Goal: Information Seeking & Learning: Learn about a topic

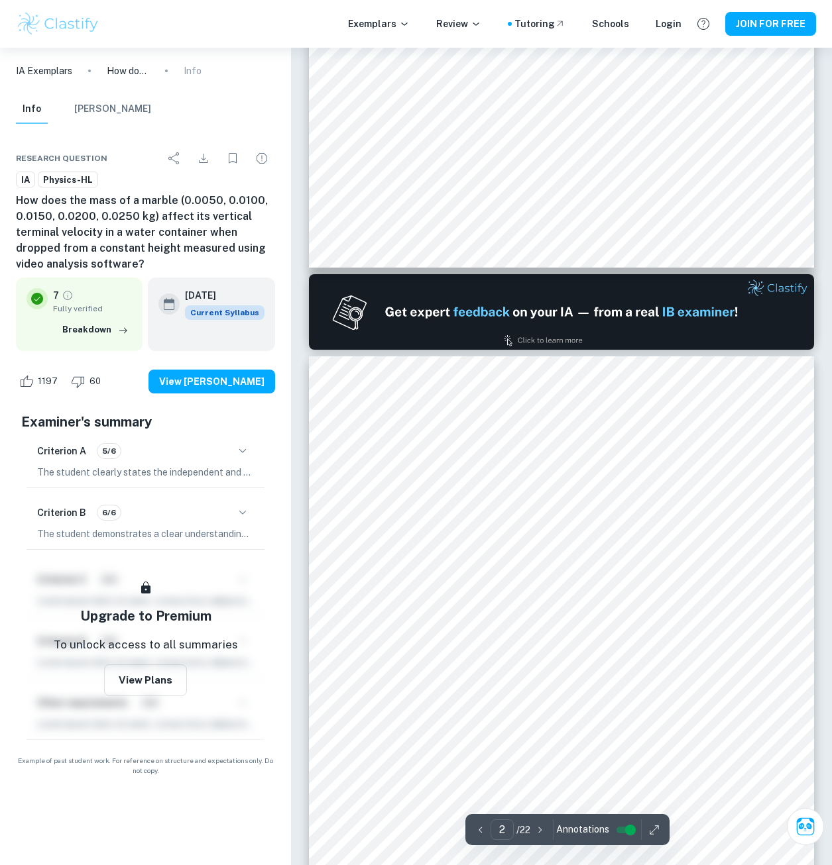
scroll to position [530, 0]
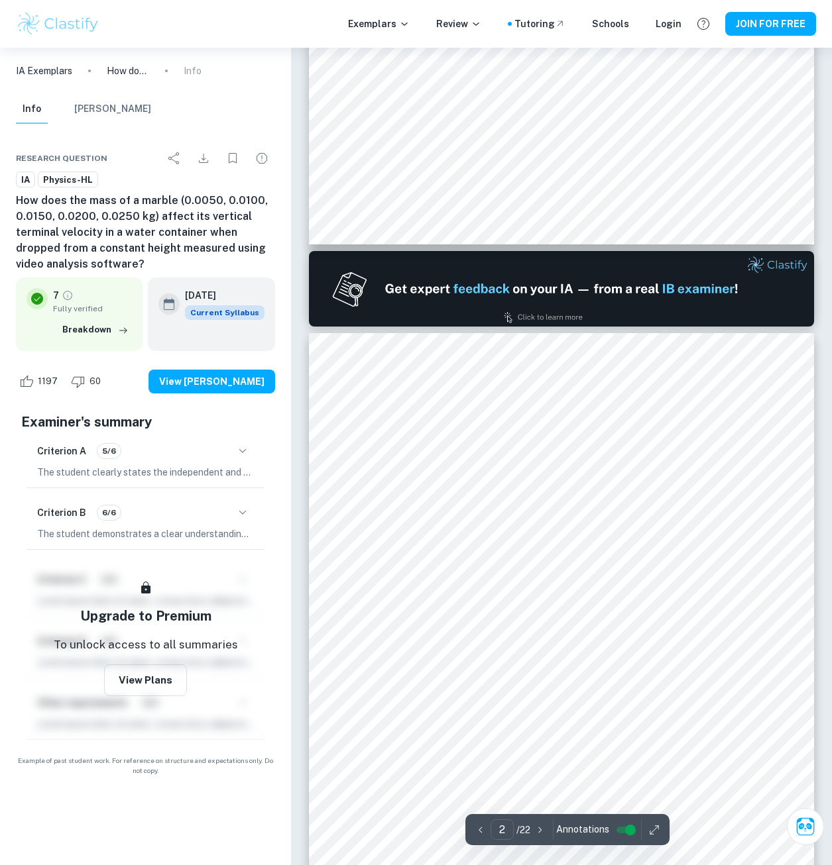
type input "1"
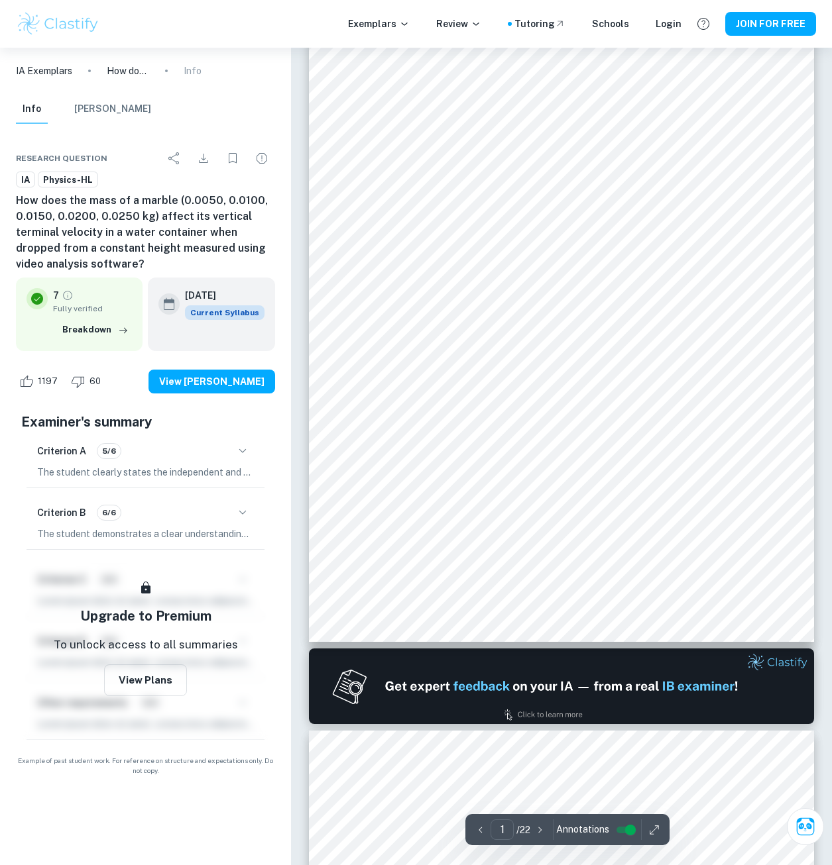
scroll to position [0, 0]
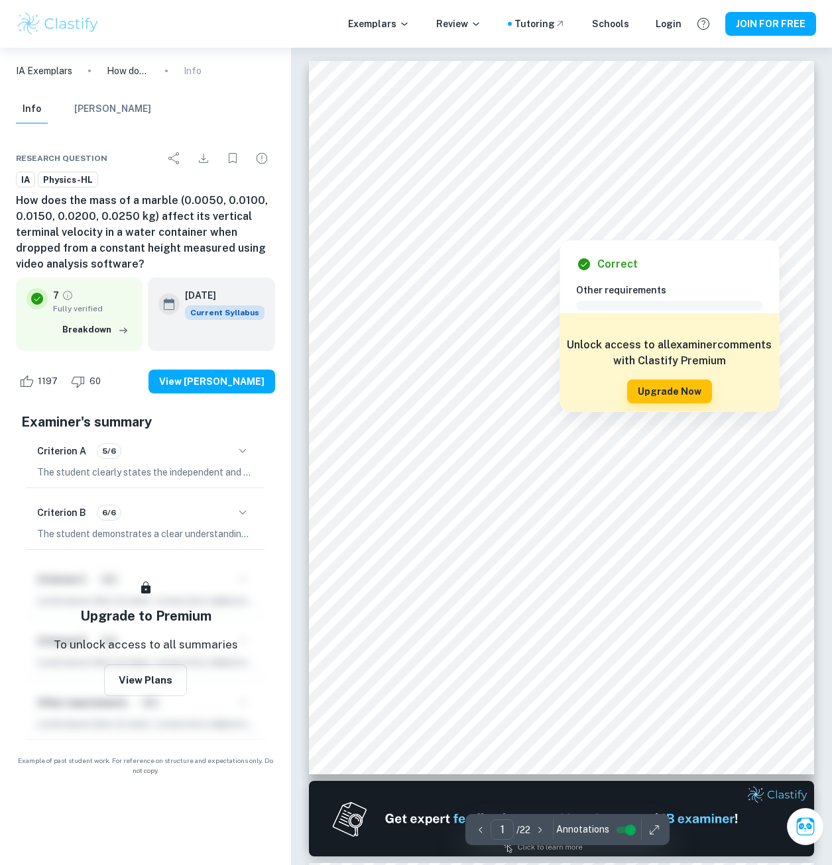
click at [491, 181] on div at bounding box center [561, 195] width 359 height 29
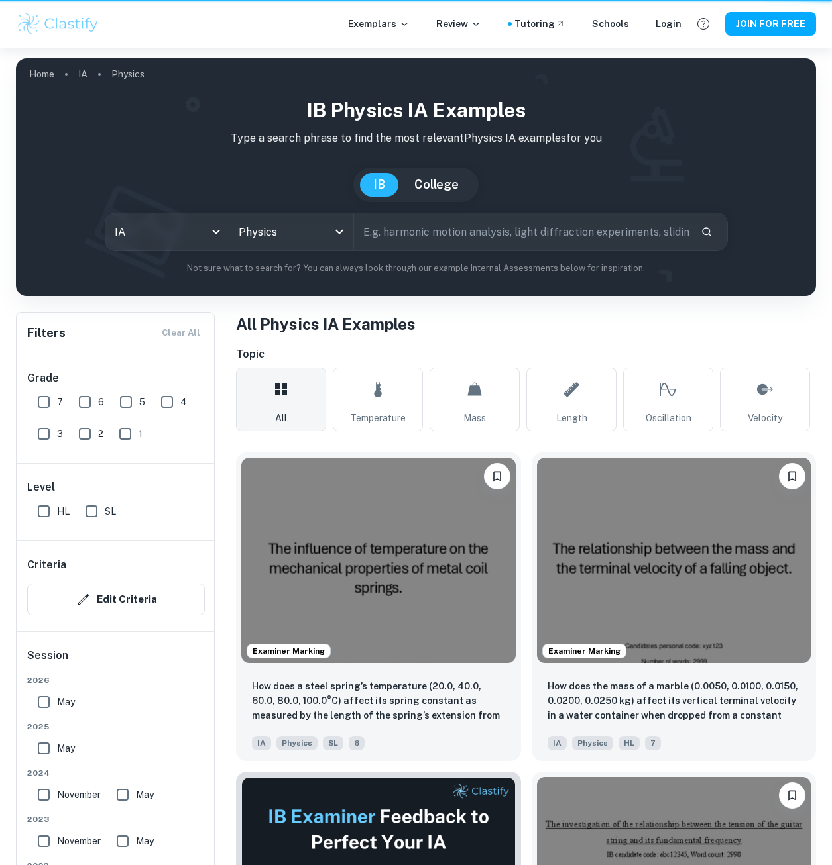
scroll to position [133, 0]
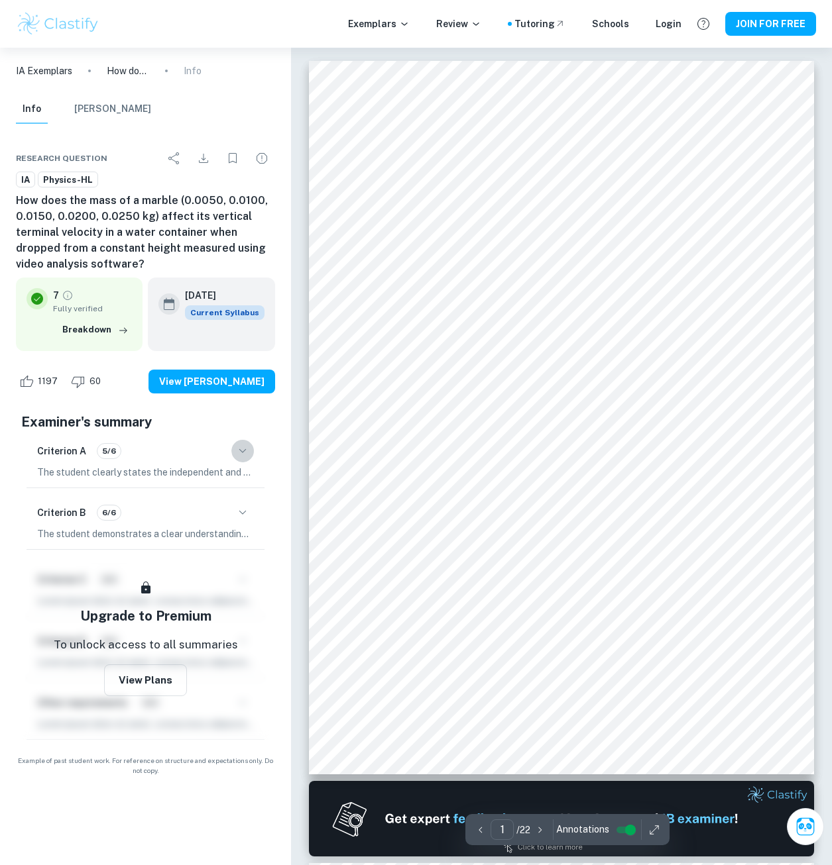
click at [245, 443] on icon "button" at bounding box center [243, 451] width 16 height 16
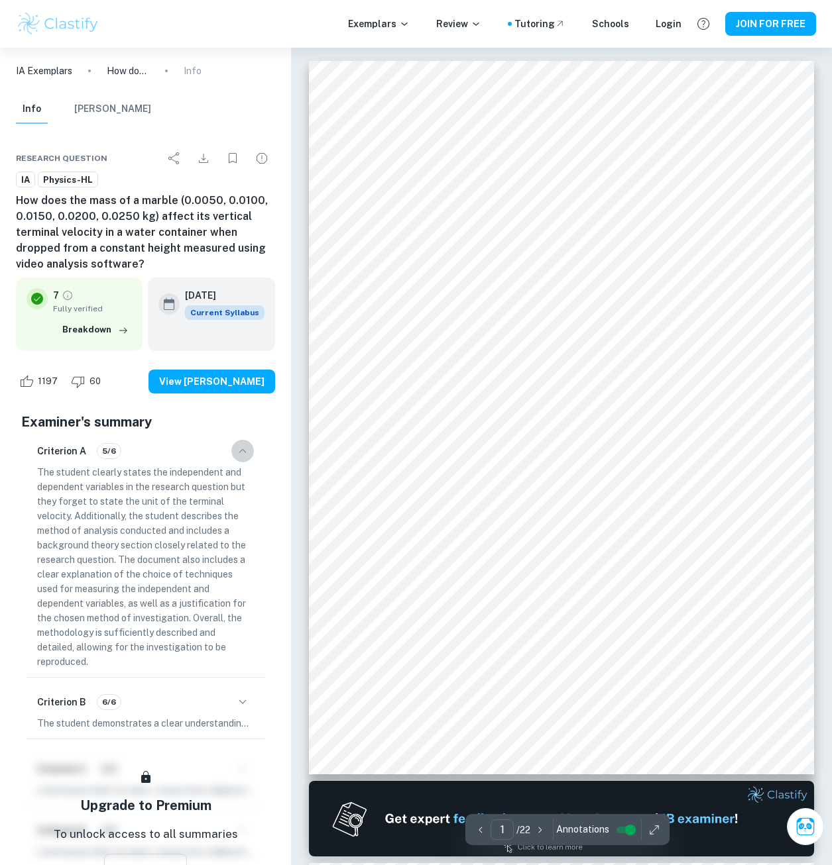
click at [243, 451] on icon "button" at bounding box center [243, 451] width 16 height 16
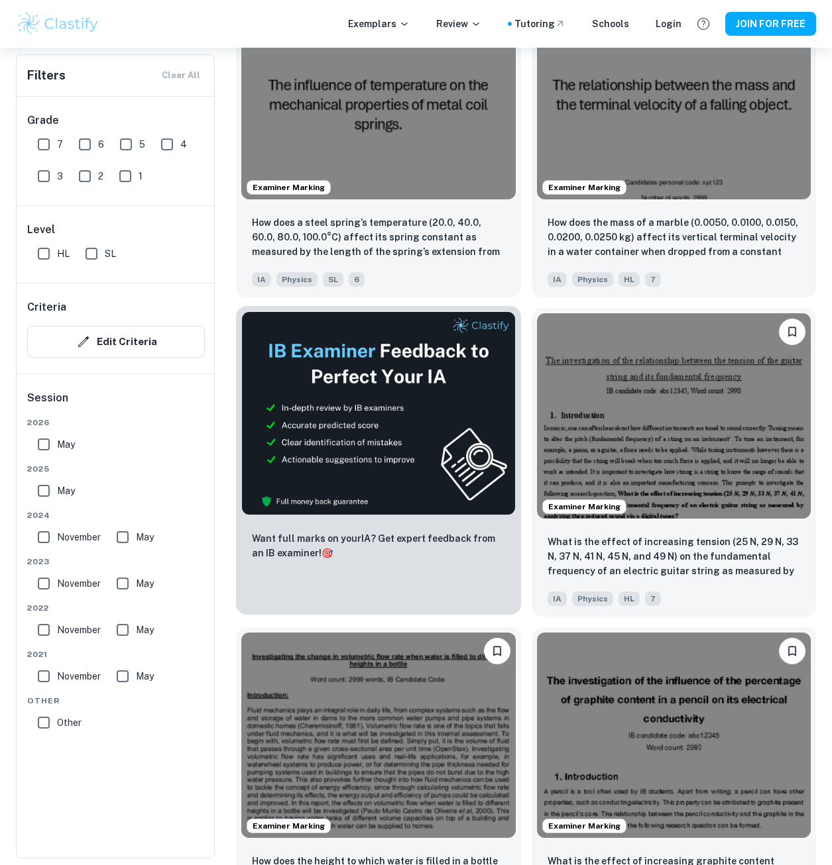
scroll to position [795, 0]
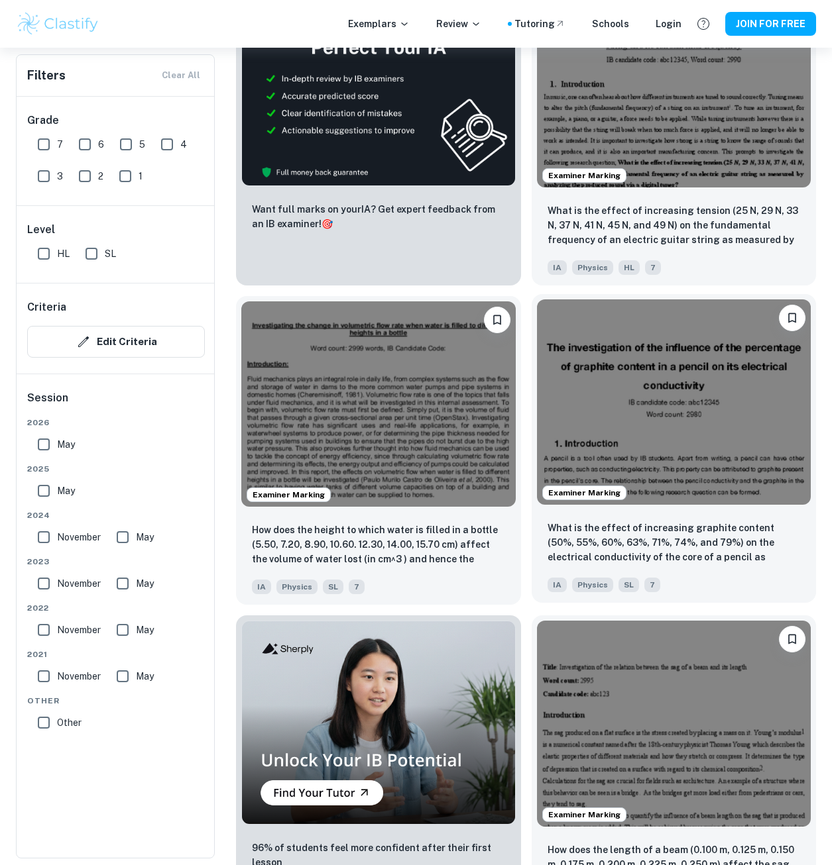
click at [610, 388] on img at bounding box center [674, 402] width 274 height 205
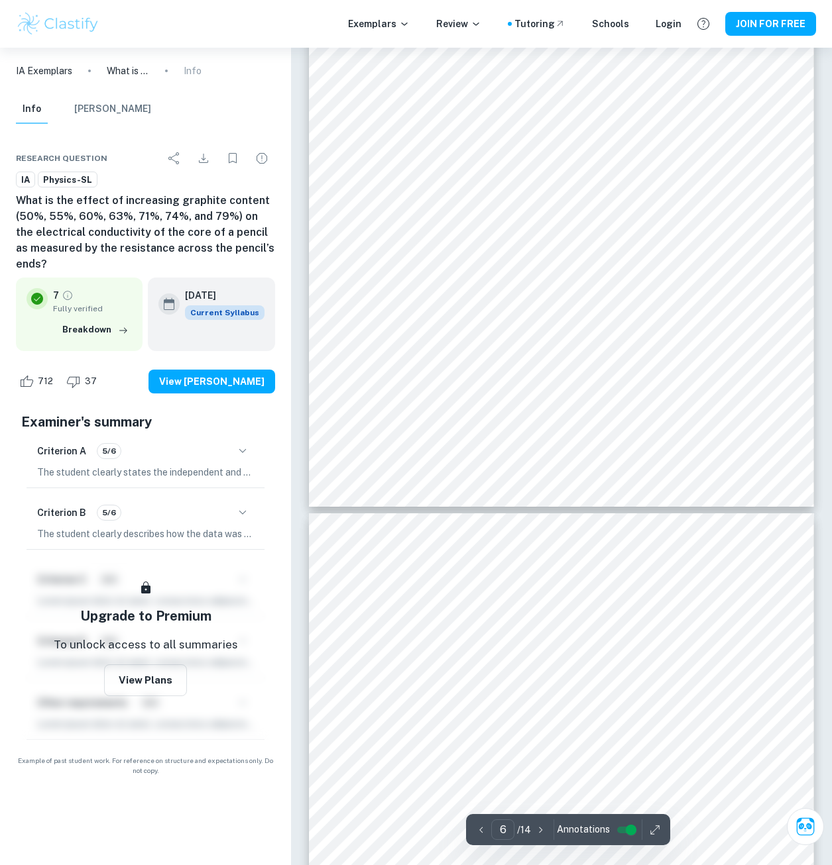
scroll to position [4024, 0]
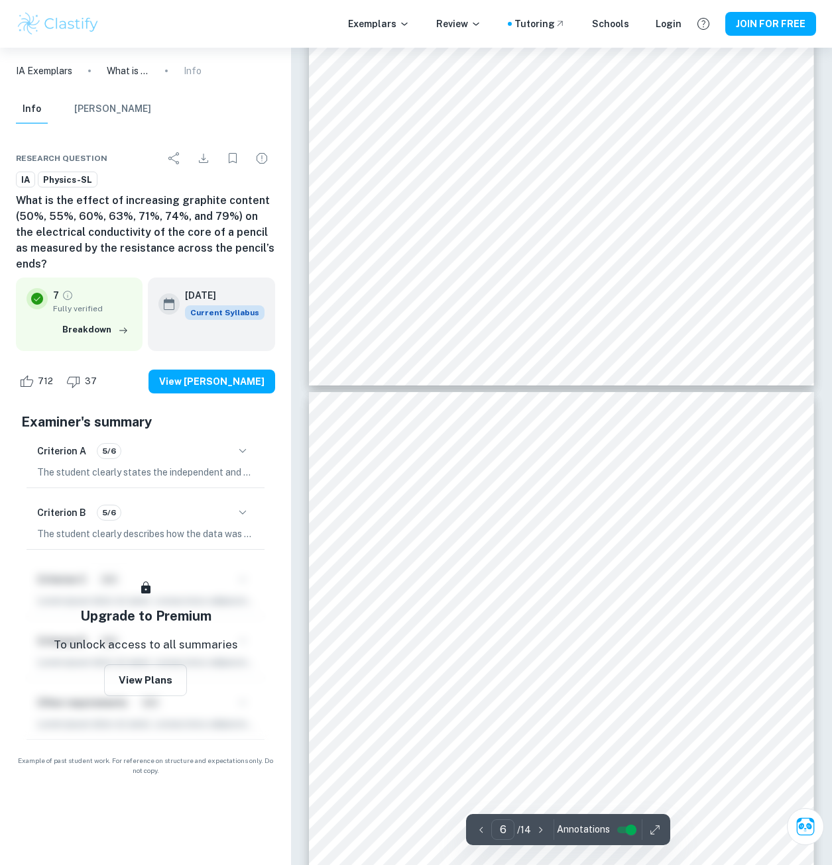
type input "7"
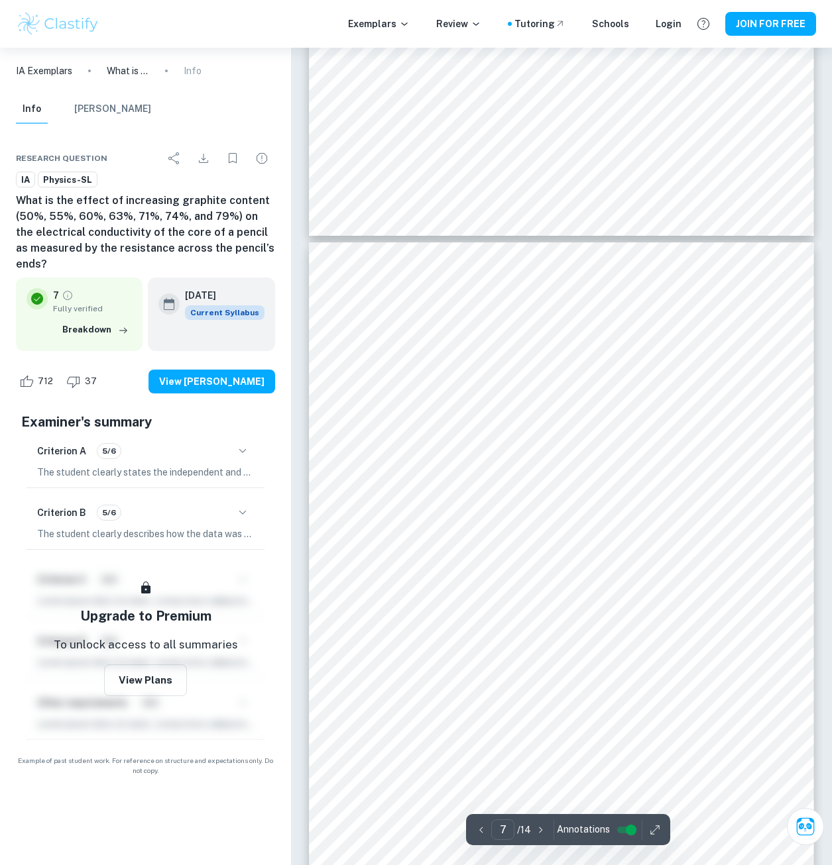
scroll to position [4488, 0]
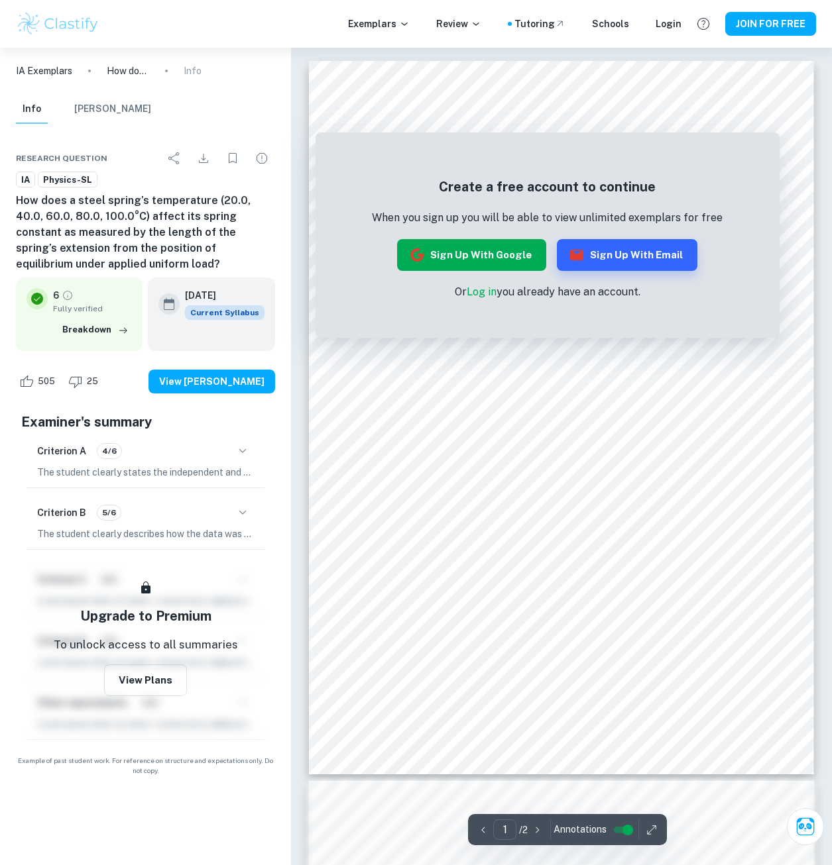
click at [498, 255] on button "Sign up with Google" at bounding box center [471, 255] width 149 height 32
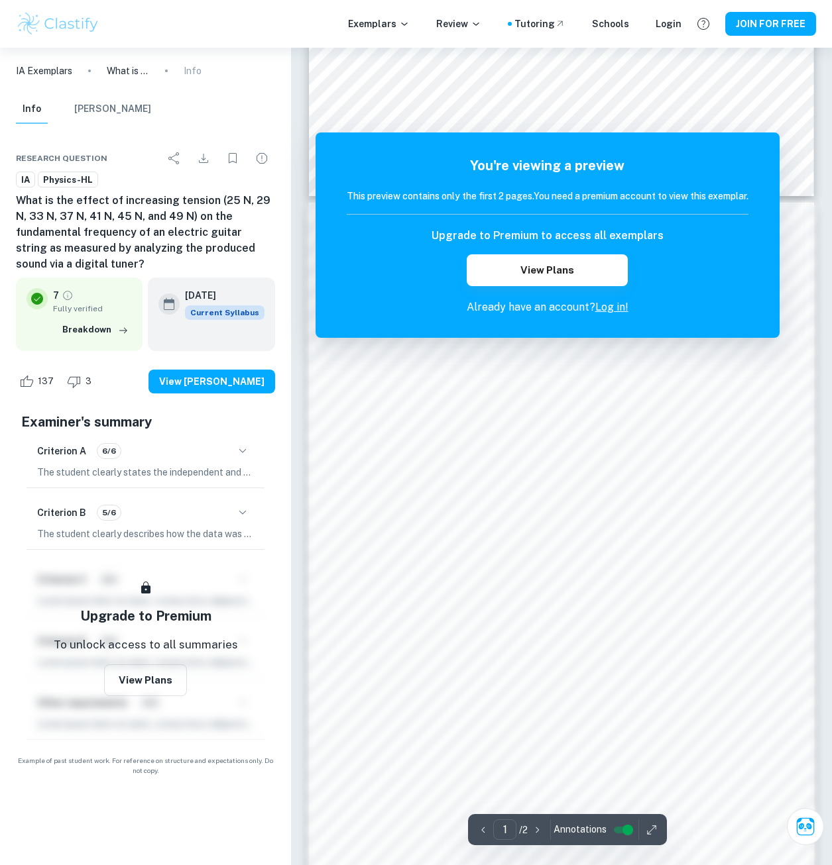
scroll to position [721, 0]
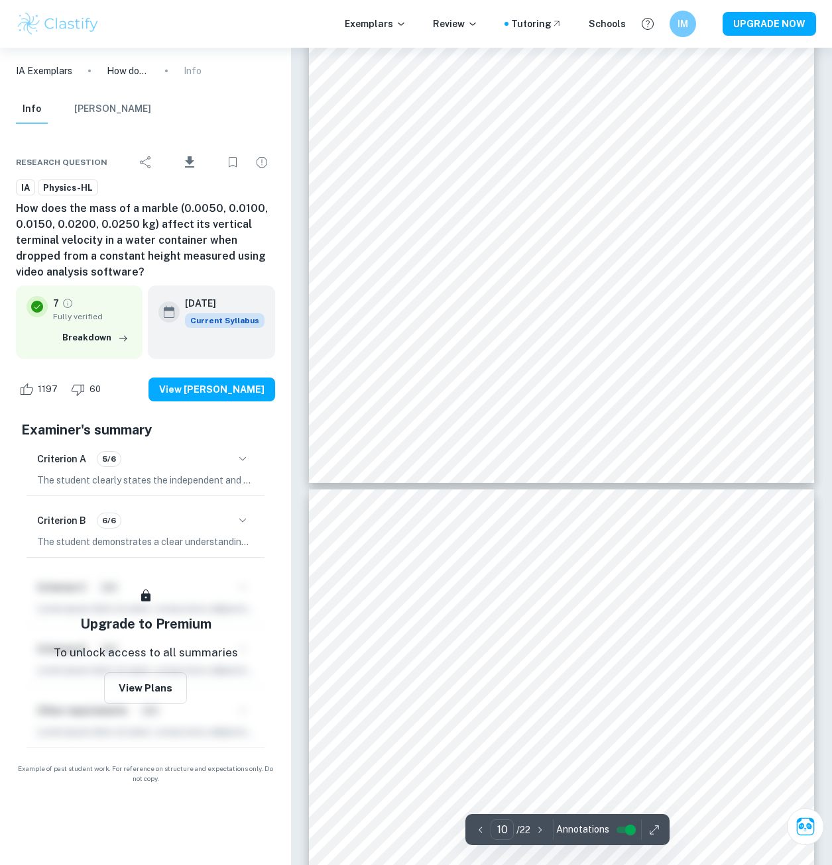
scroll to position [6892, 0]
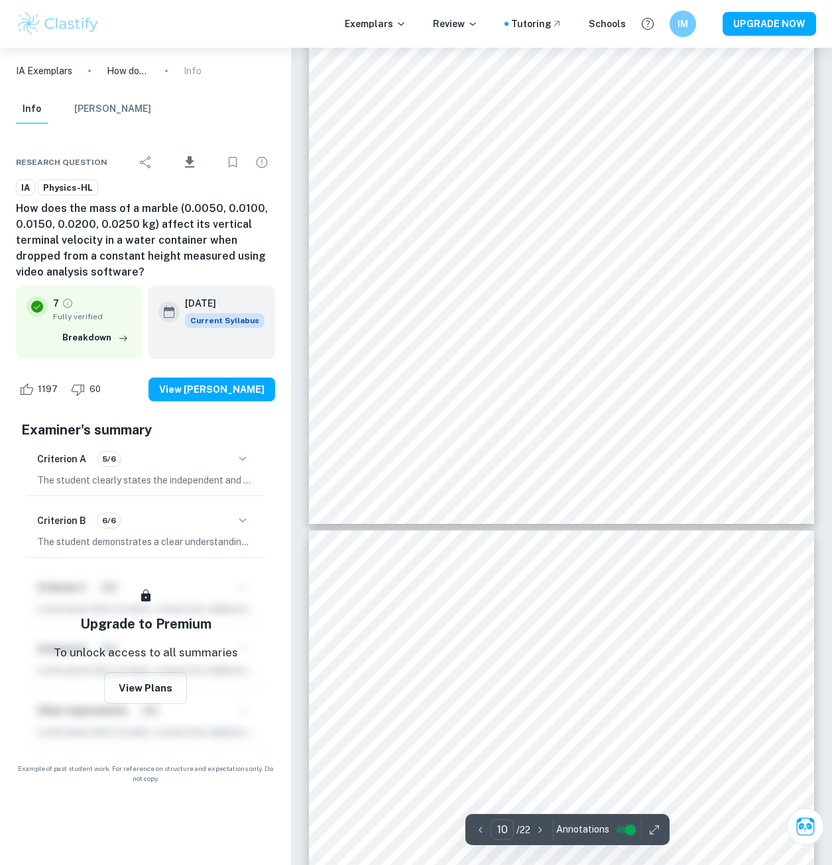
type input "11"
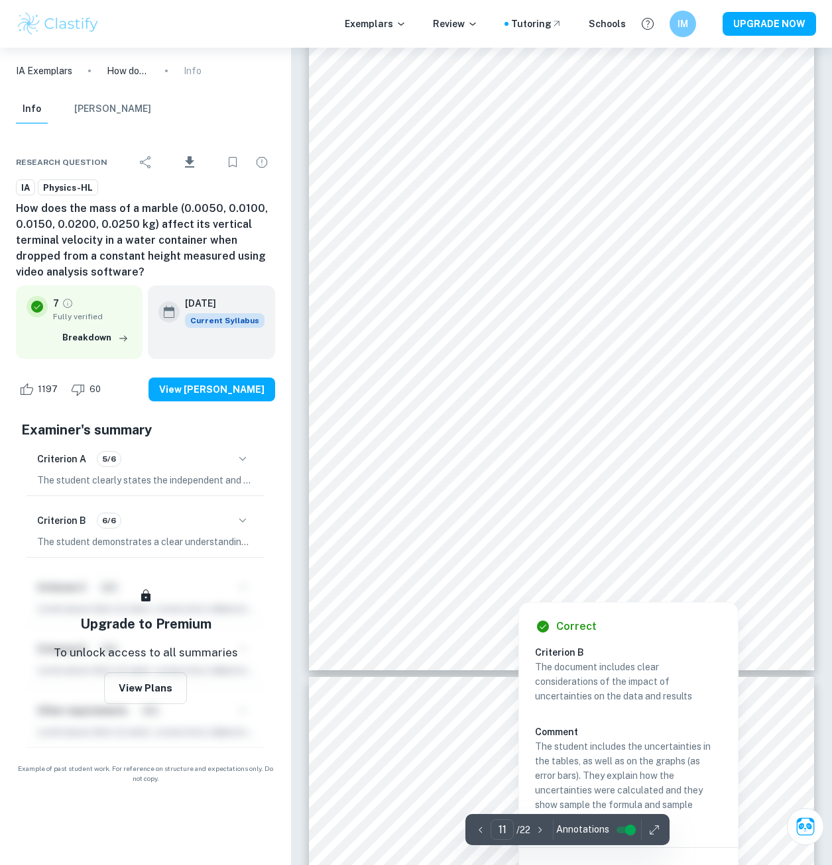
click at [404, 519] on div at bounding box center [495, 510] width 190 height 36
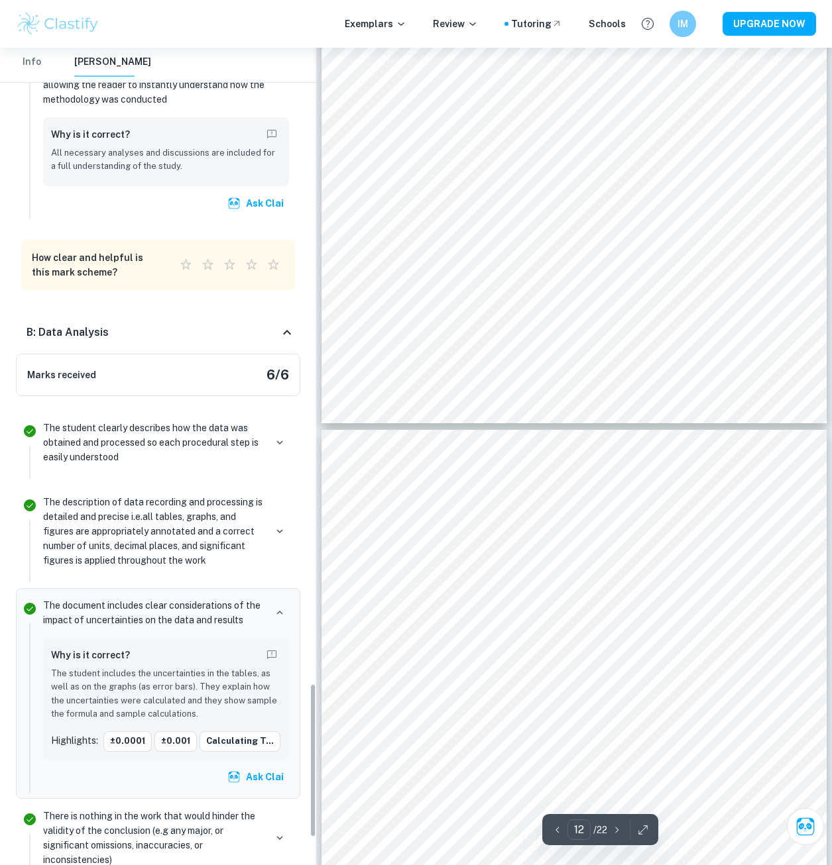
scroll to position [3382, 0]
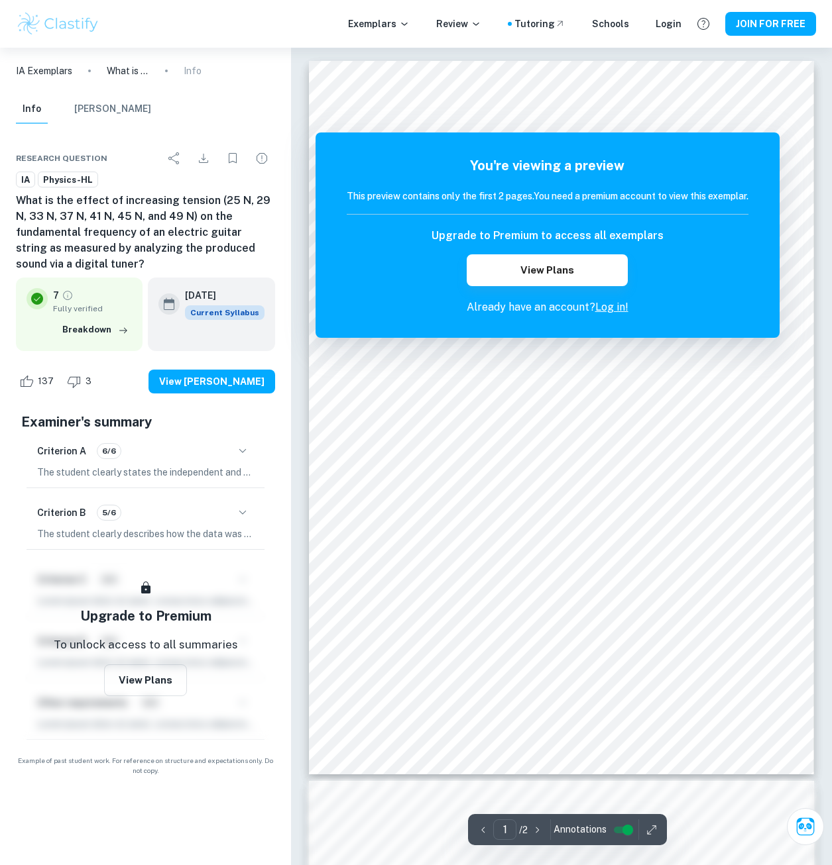
scroll to position [721, 0]
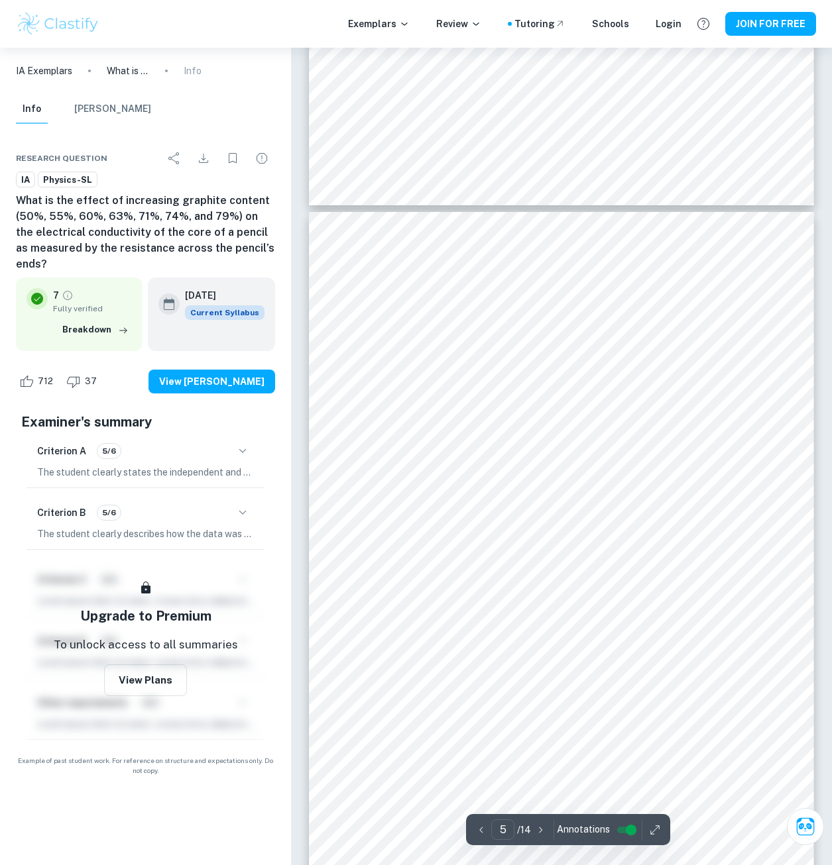
scroll to position [3096, 0]
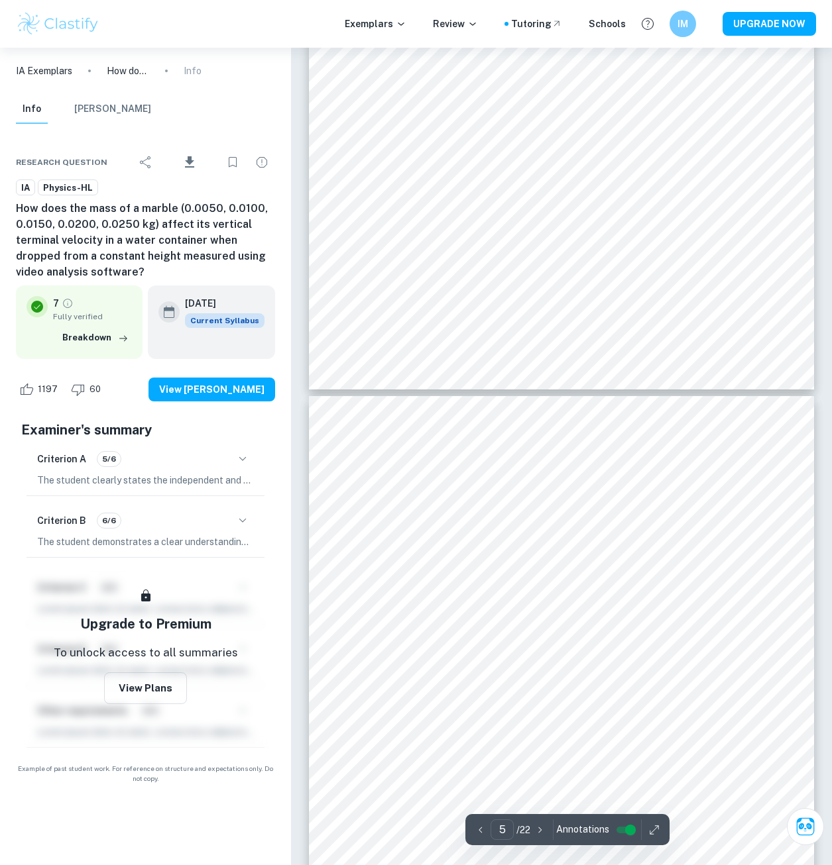
scroll to position [3233, 0]
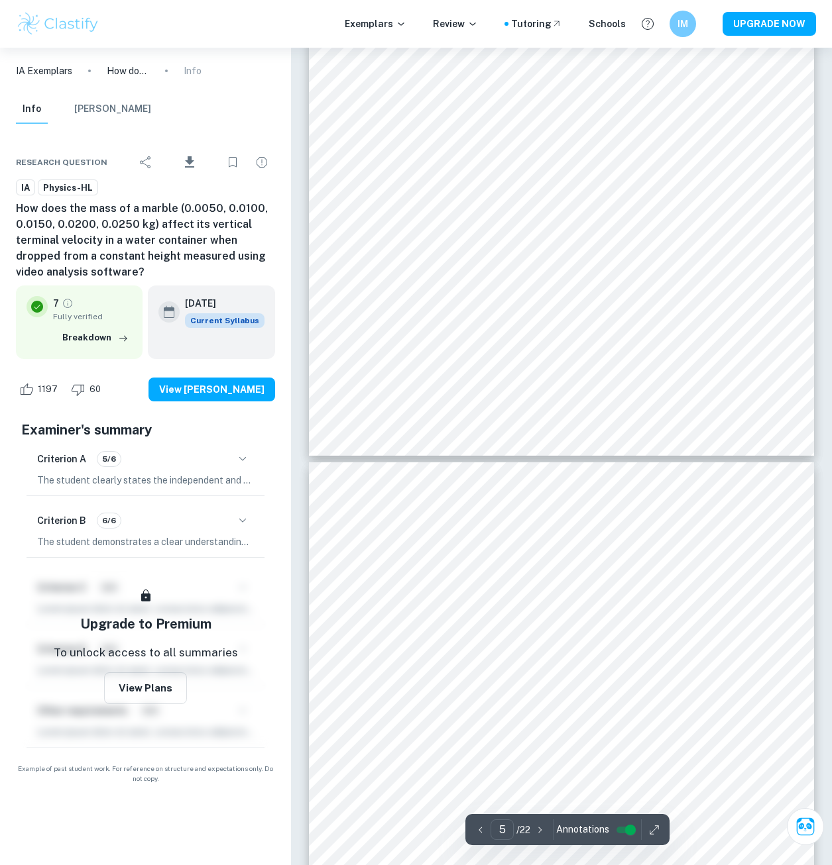
type input "6"
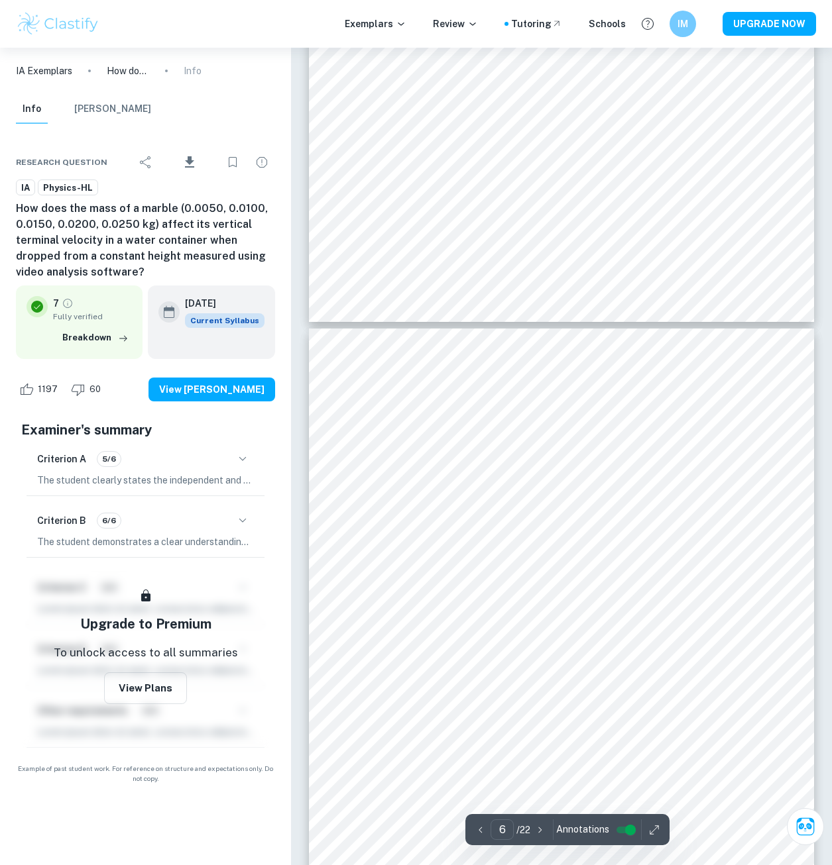
scroll to position [3696, 0]
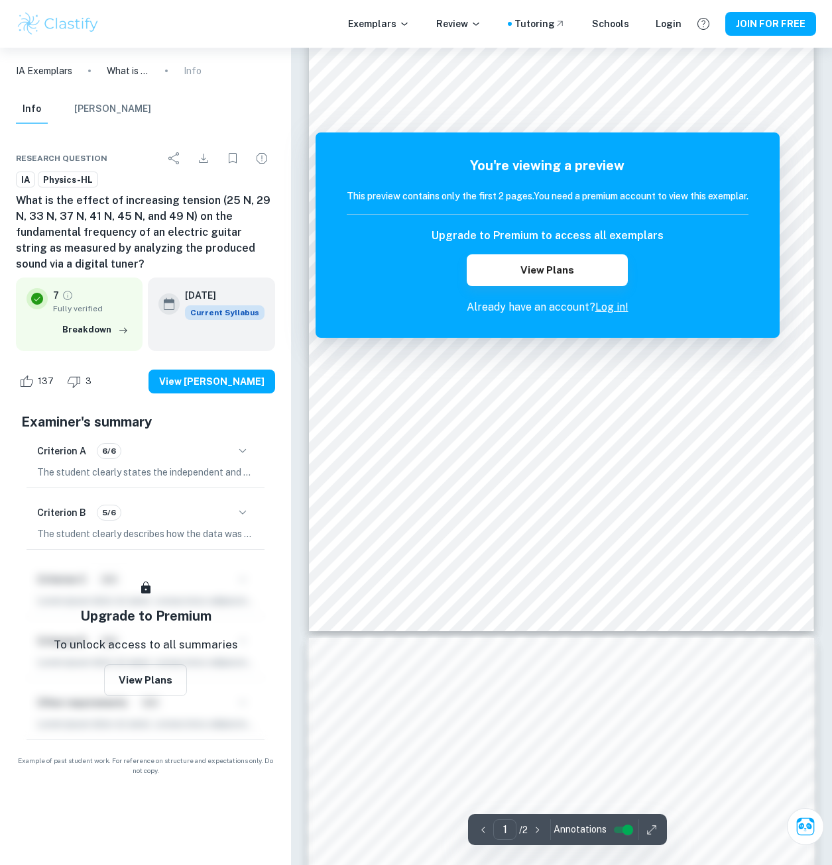
scroll to position [125, 0]
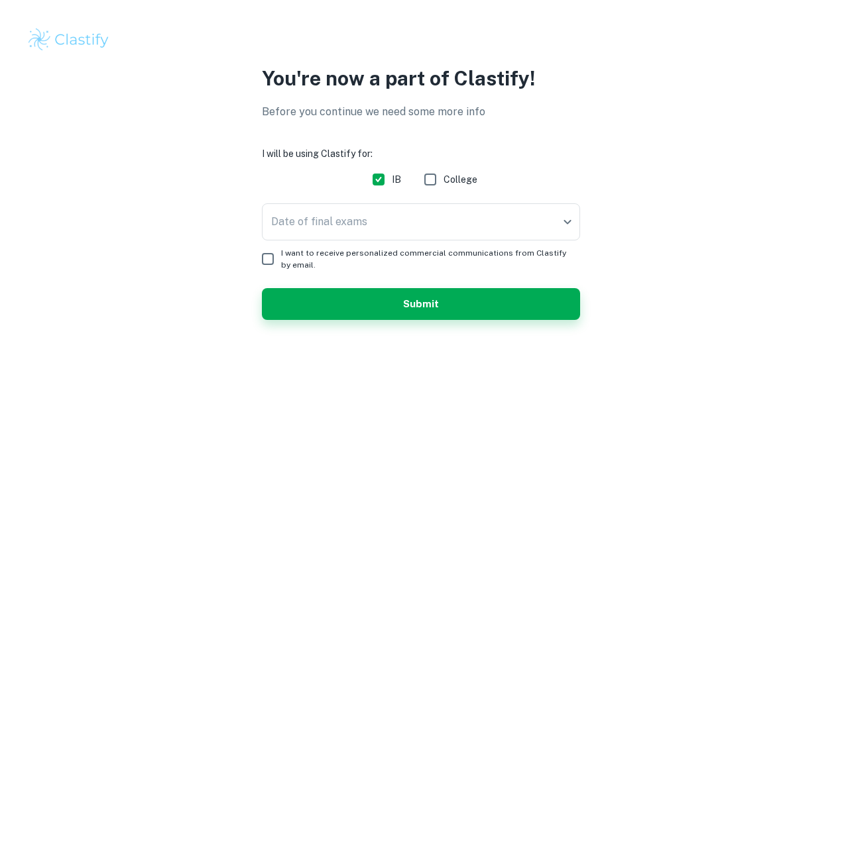
click at [222, 118] on div "You're now a part of Clastify! Before you continue we need some more info I wil…" at bounding box center [421, 200] width 842 height 272
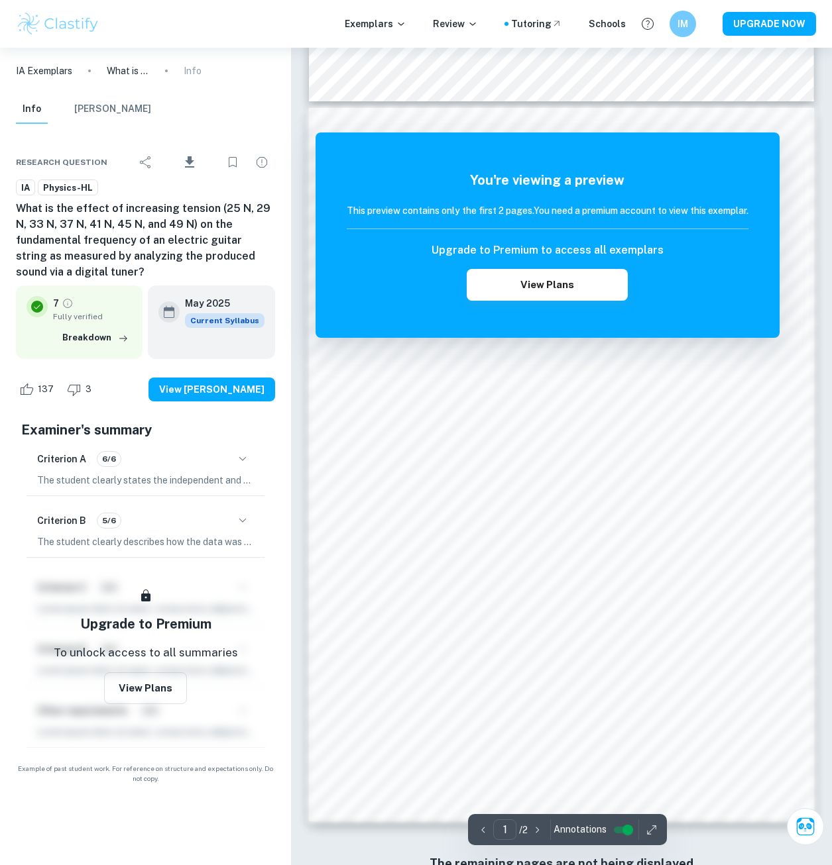
scroll to position [721, 0]
